Goal: Communication & Community: Answer question/provide support

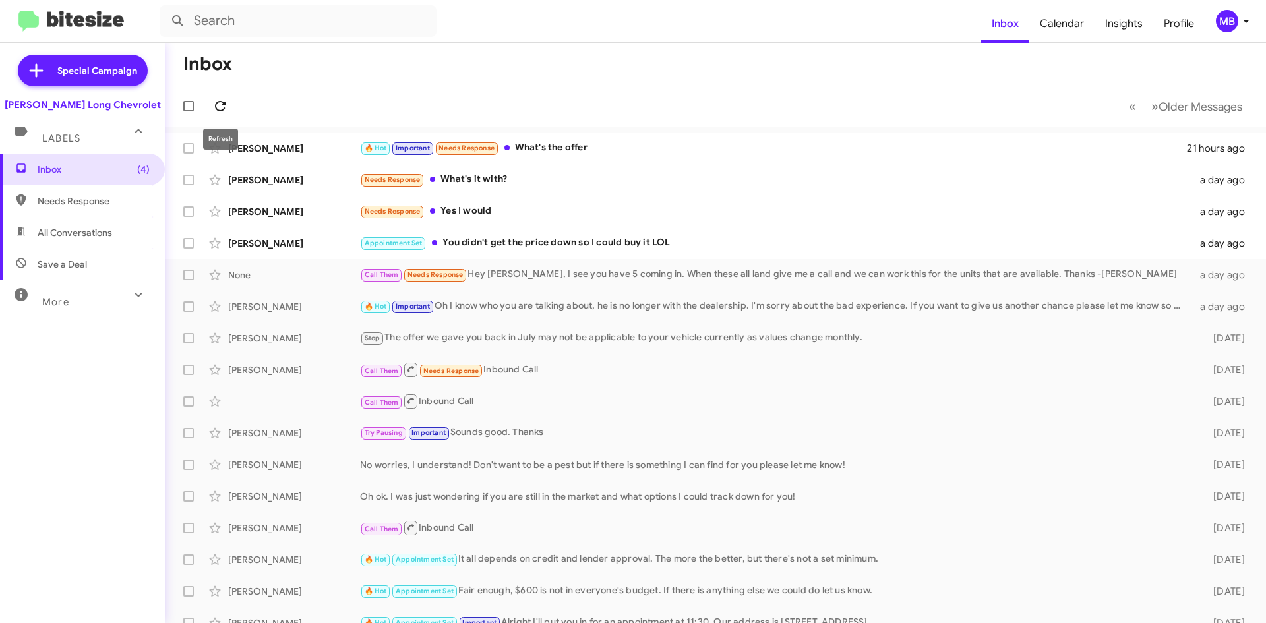
click at [218, 109] on icon at bounding box center [220, 106] width 11 height 11
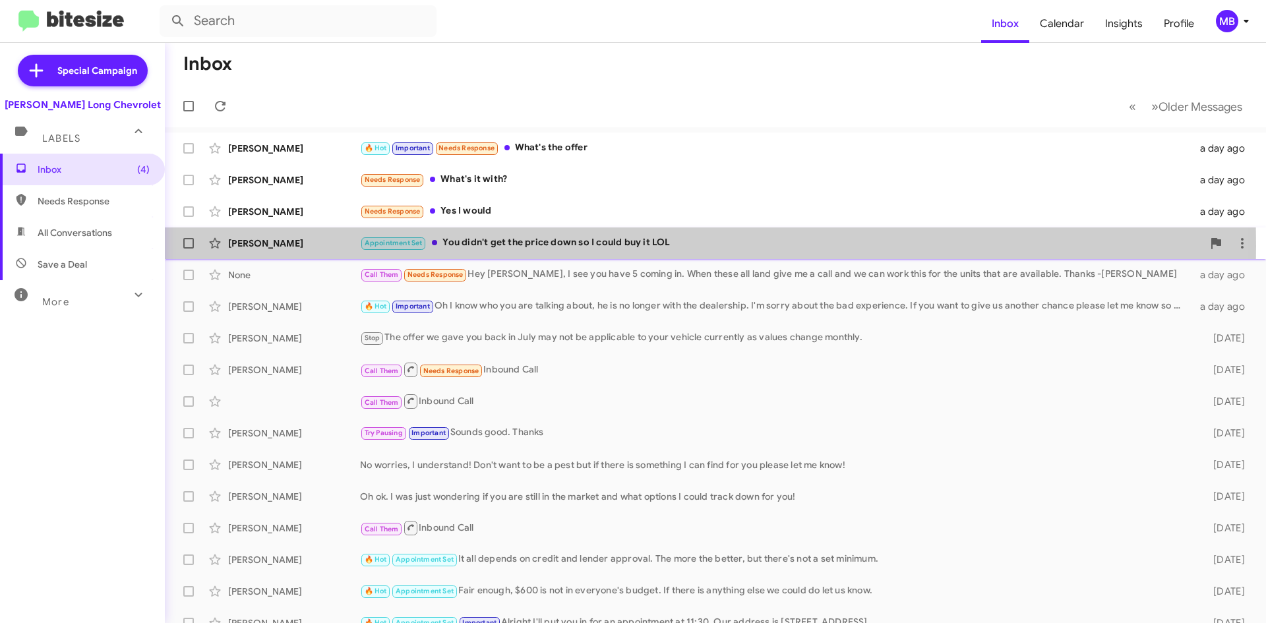
click at [498, 246] on div "Appointment Set You didn't get the price down so I could buy it LOL" at bounding box center [781, 242] width 843 height 15
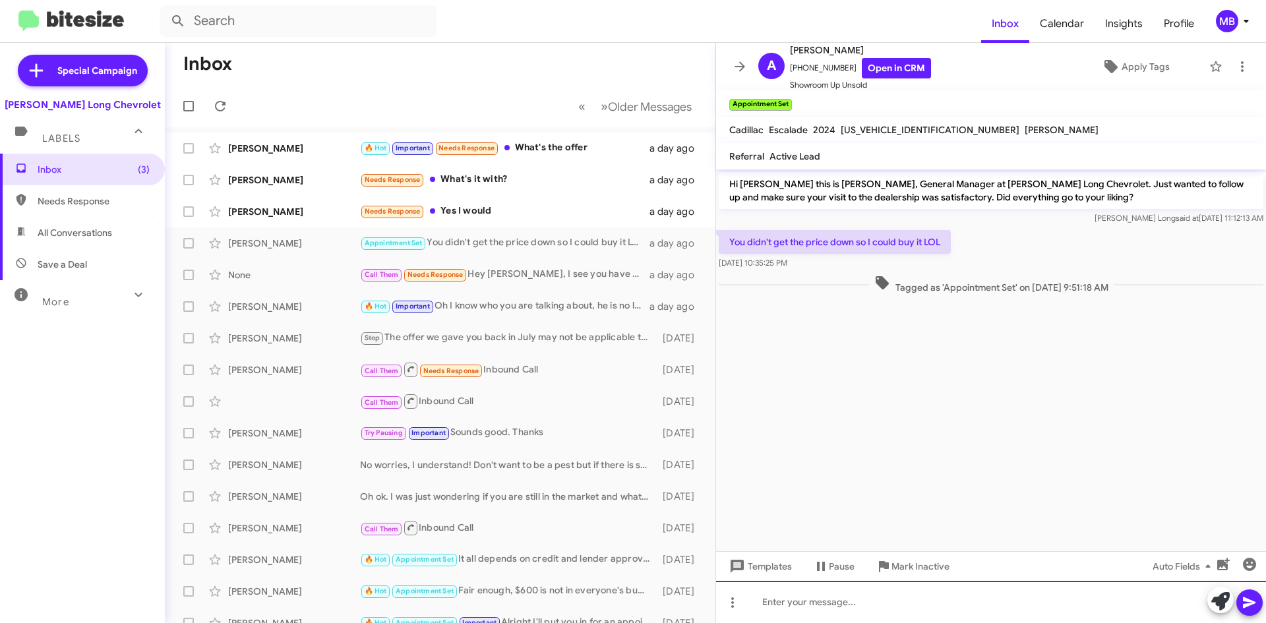
click at [767, 611] on div at bounding box center [991, 602] width 550 height 42
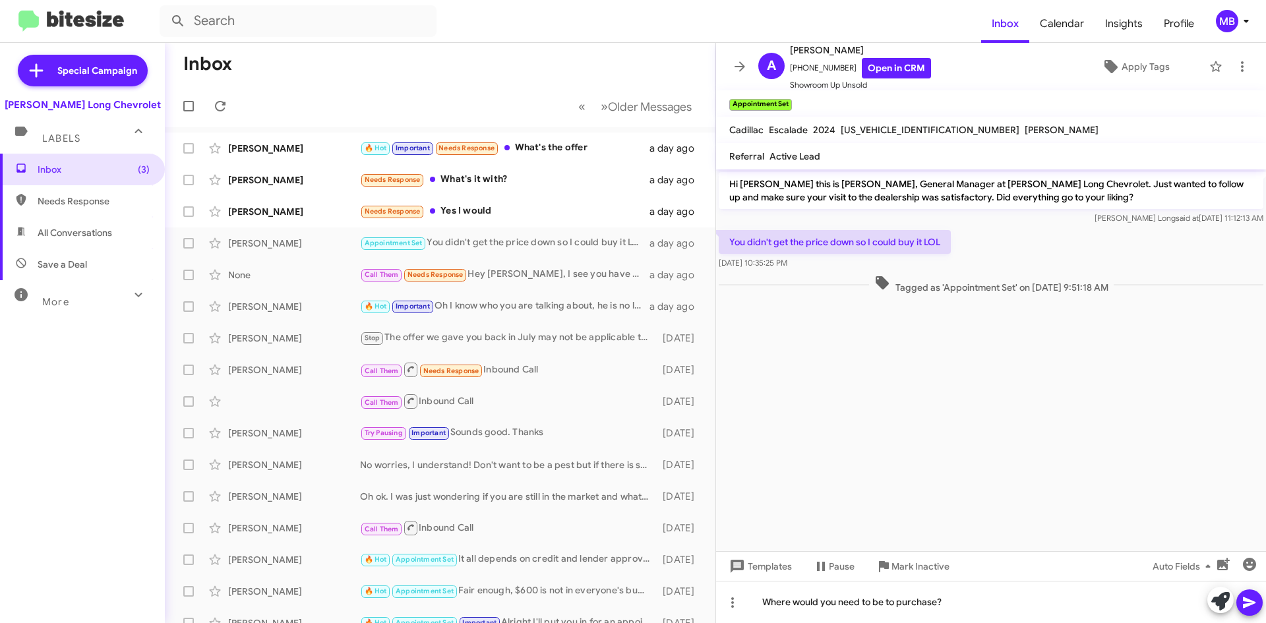
click at [1260, 605] on button at bounding box center [1250, 603] width 26 height 26
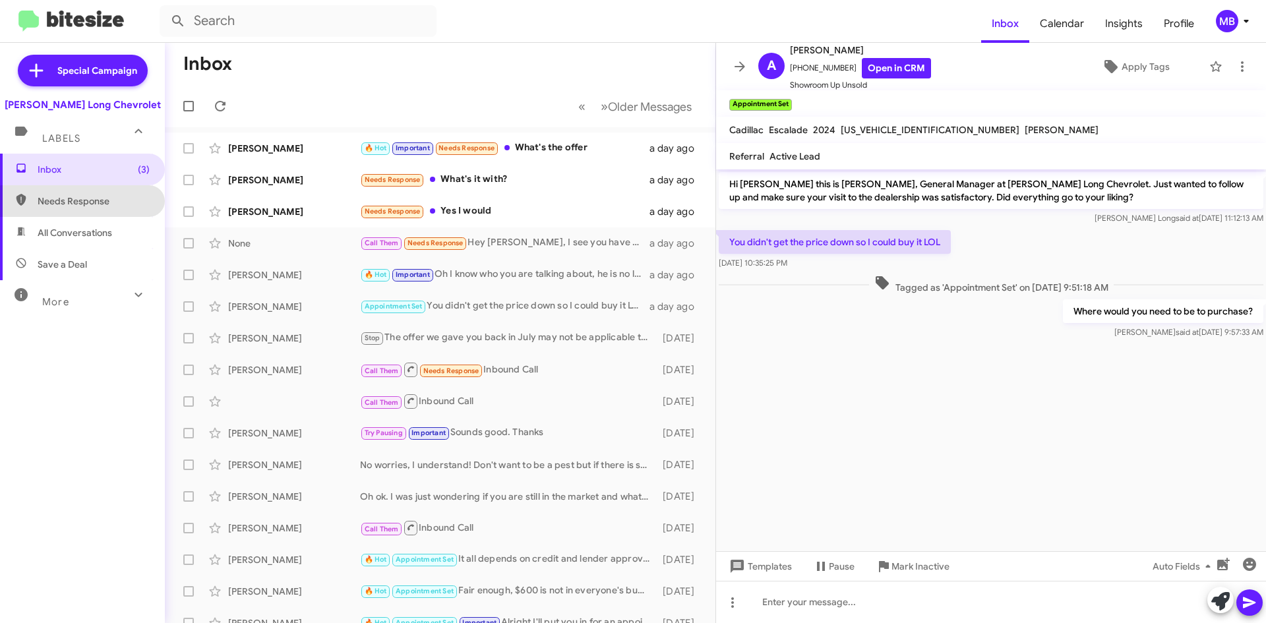
click at [96, 208] on span "Needs Response" at bounding box center [82, 201] width 165 height 32
type input "in:needs-response"
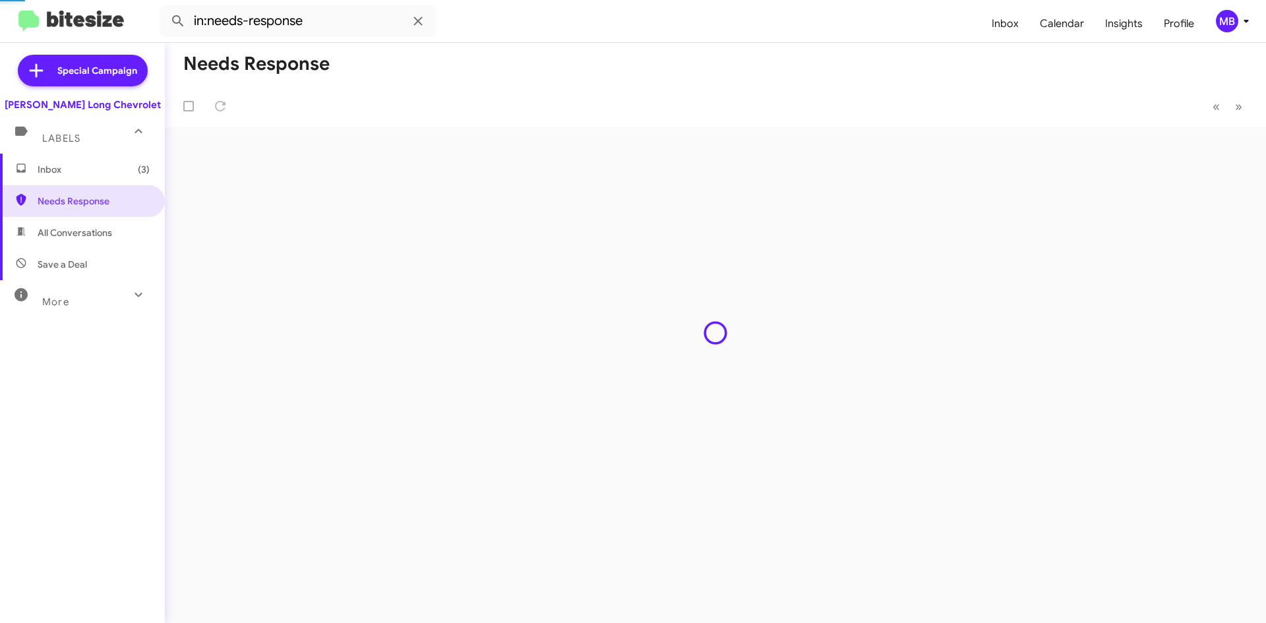
click at [100, 179] on span "Inbox (3)" at bounding box center [82, 170] width 165 height 32
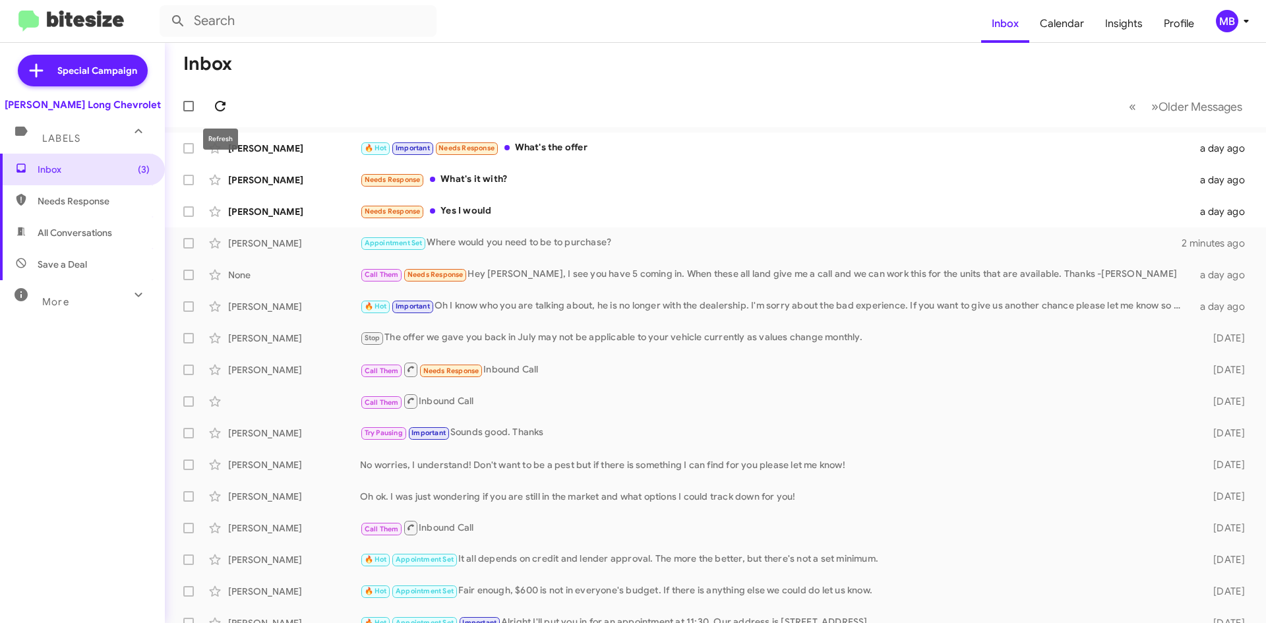
click at [214, 104] on icon at bounding box center [220, 106] width 16 height 16
